Goal: Information Seeking & Learning: Learn about a topic

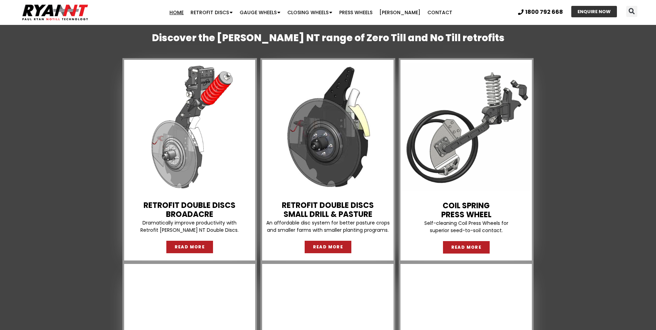
scroll to position [518, 0]
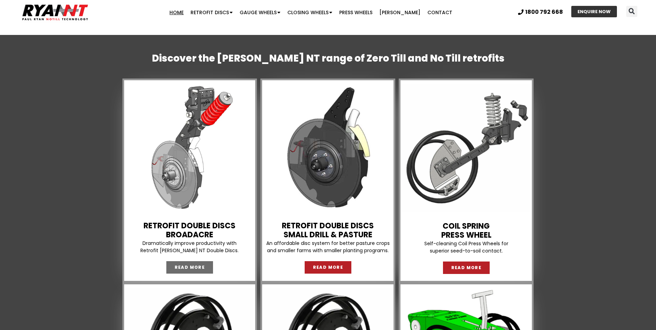
click at [203, 268] on span "READ MORE" at bounding box center [190, 267] width 30 height 4
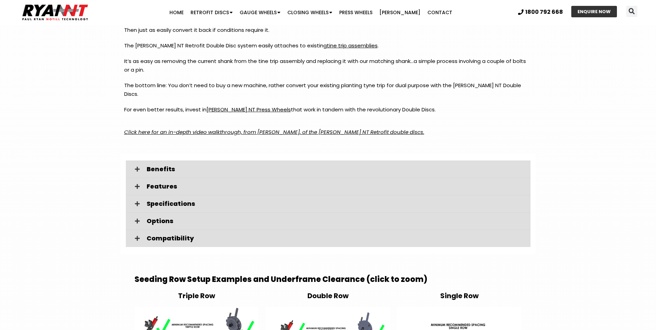
scroll to position [899, 0]
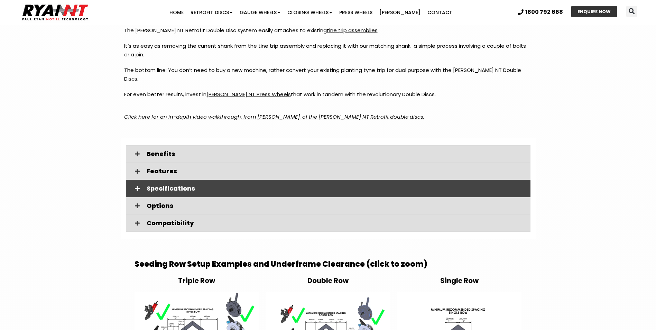
click at [179, 185] on span "Specifications" at bounding box center [336, 188] width 378 height 6
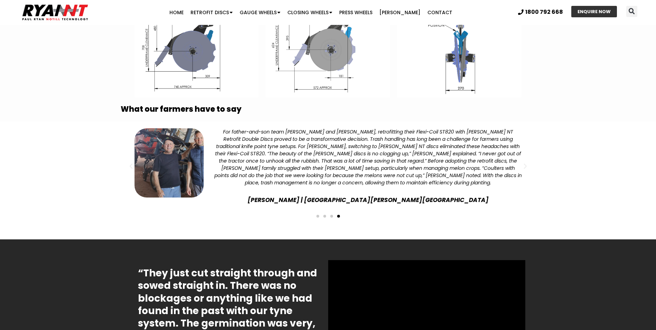
scroll to position [1452, 0]
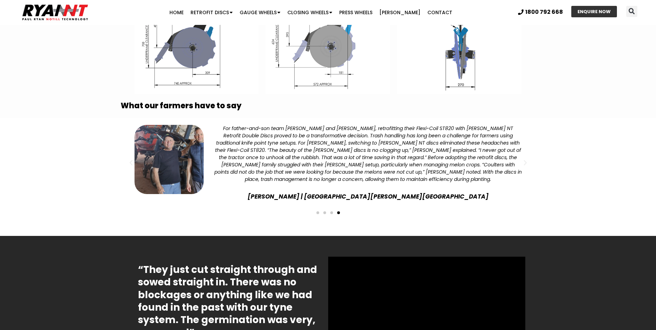
click at [326, 207] on div "Slides" at bounding box center [328, 212] width 408 height 10
click at [325, 211] on span "Go to slide 2" at bounding box center [324, 212] width 3 height 3
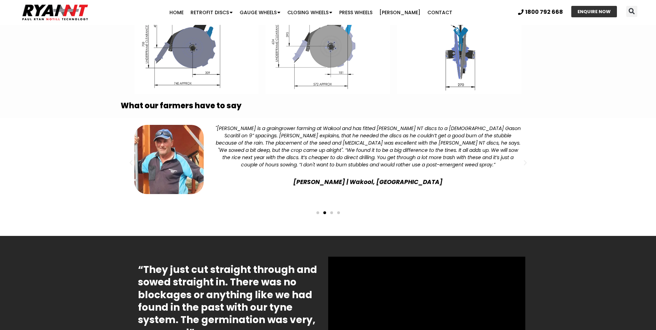
click at [332, 211] on span "Go to slide 3" at bounding box center [331, 212] width 3 height 3
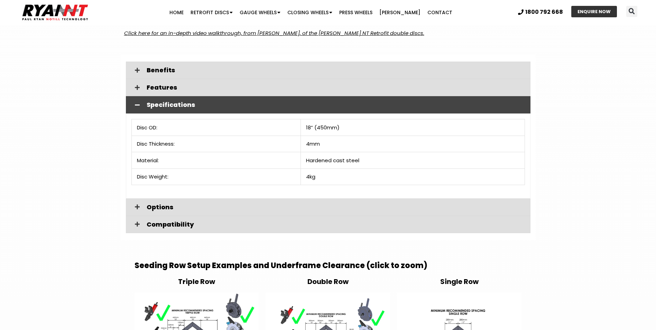
scroll to position [968, 0]
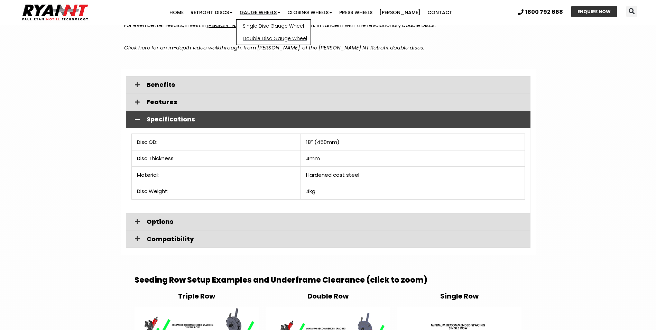
click at [281, 40] on link "Double Disc Gauge Wheel" at bounding box center [273, 38] width 74 height 12
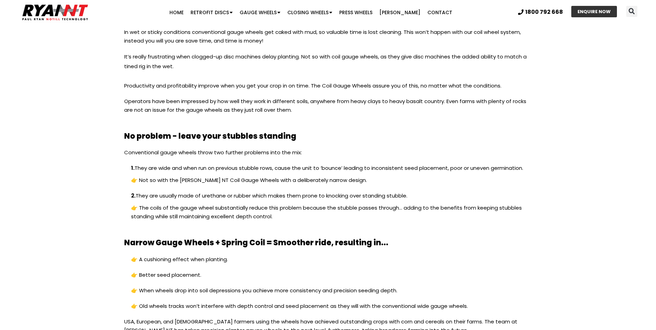
scroll to position [1037, 0]
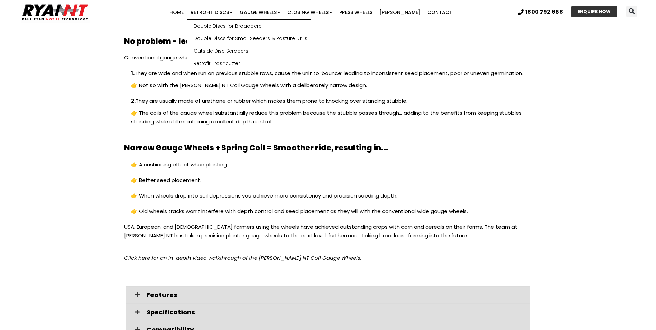
click at [233, 12] on span "Menu" at bounding box center [231, 13] width 4 height 12
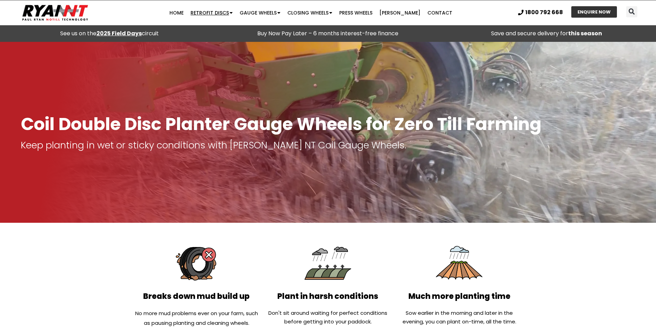
click at [233, 12] on span "Menu" at bounding box center [231, 13] width 4 height 12
click at [441, 11] on link "Contact" at bounding box center [440, 13] width 32 height 14
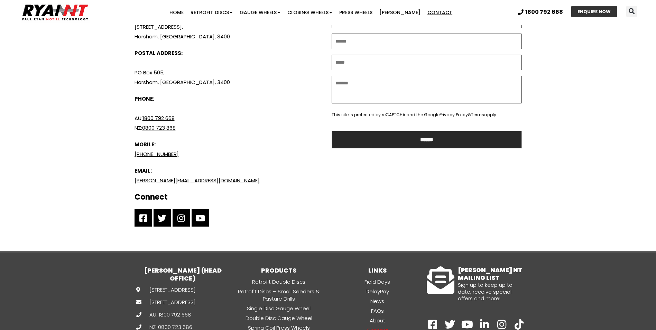
scroll to position [346, 0]
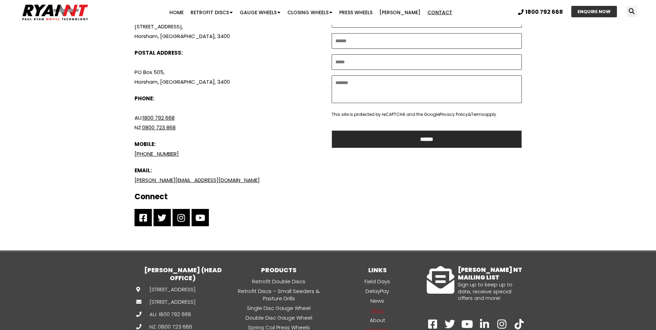
click at [378, 308] on link "FAQs" at bounding box center [377, 310] width 99 height 8
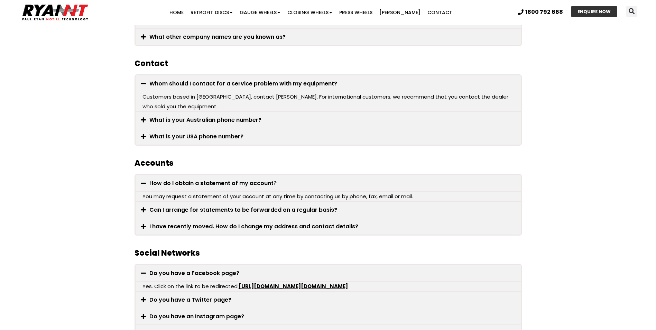
scroll to position [484, 0]
